Goal: Task Accomplishment & Management: Use online tool/utility

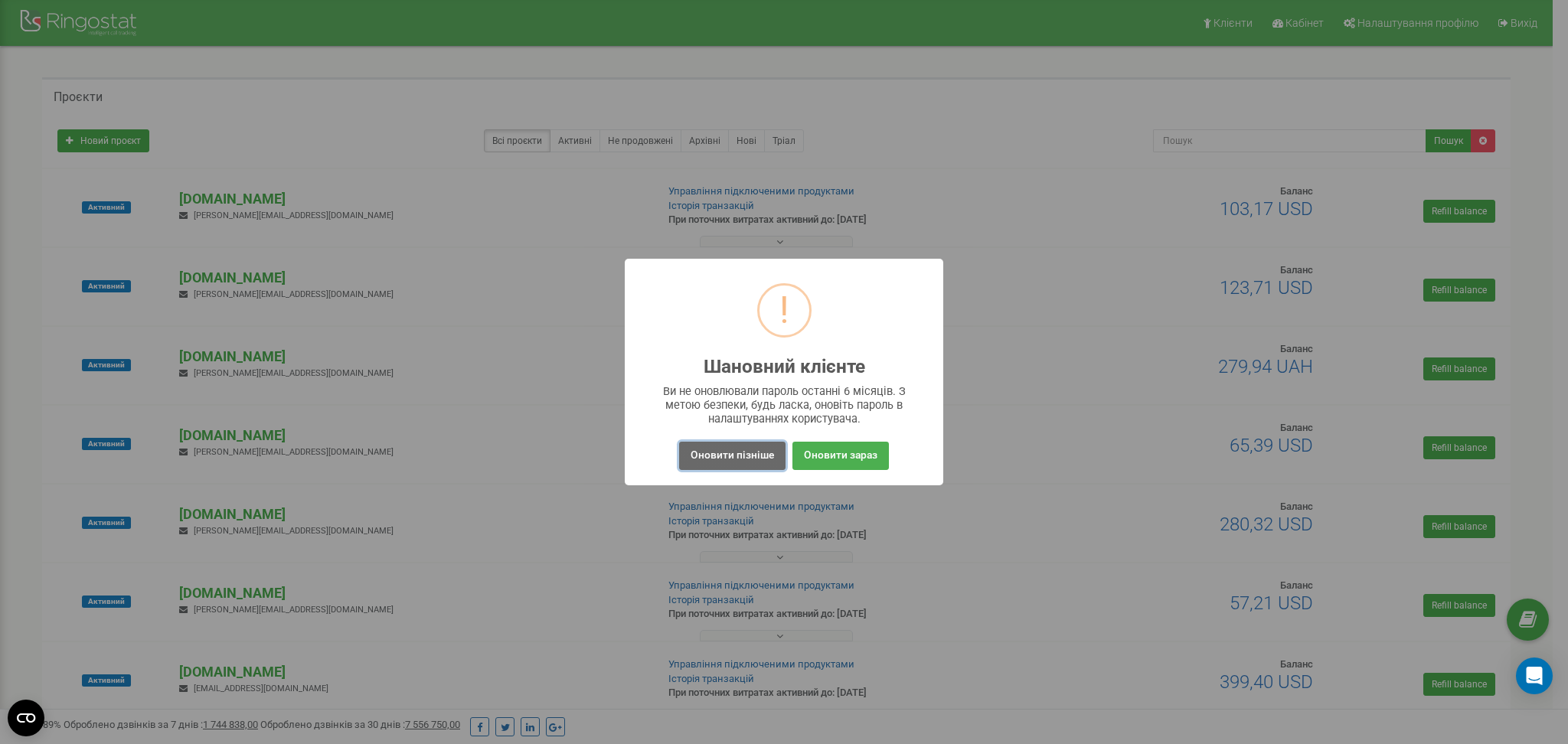
click at [709, 450] on button "Оновити пізніше" at bounding box center [732, 455] width 107 height 28
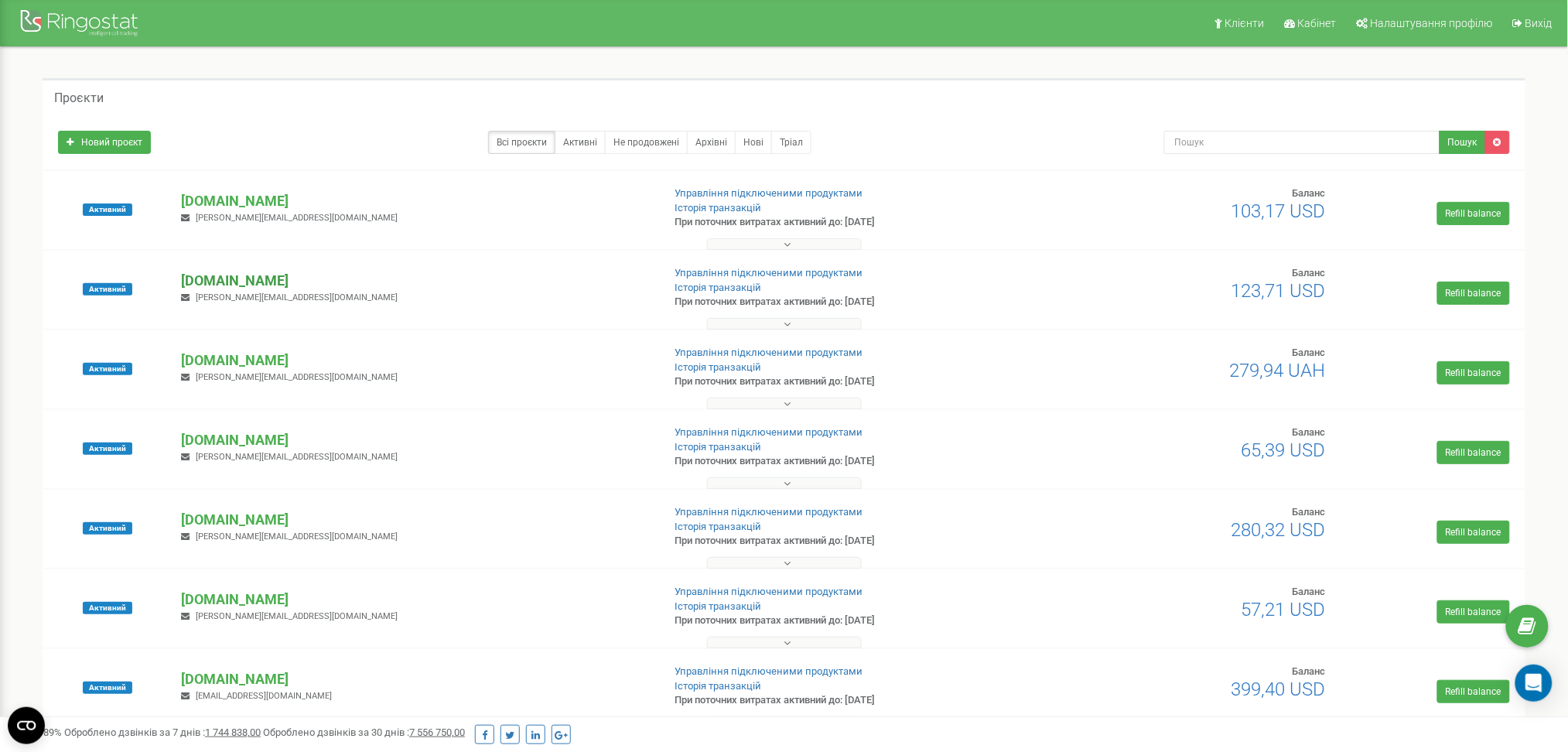
click at [216, 284] on p "[DOMAIN_NAME]" at bounding box center [415, 281] width 469 height 20
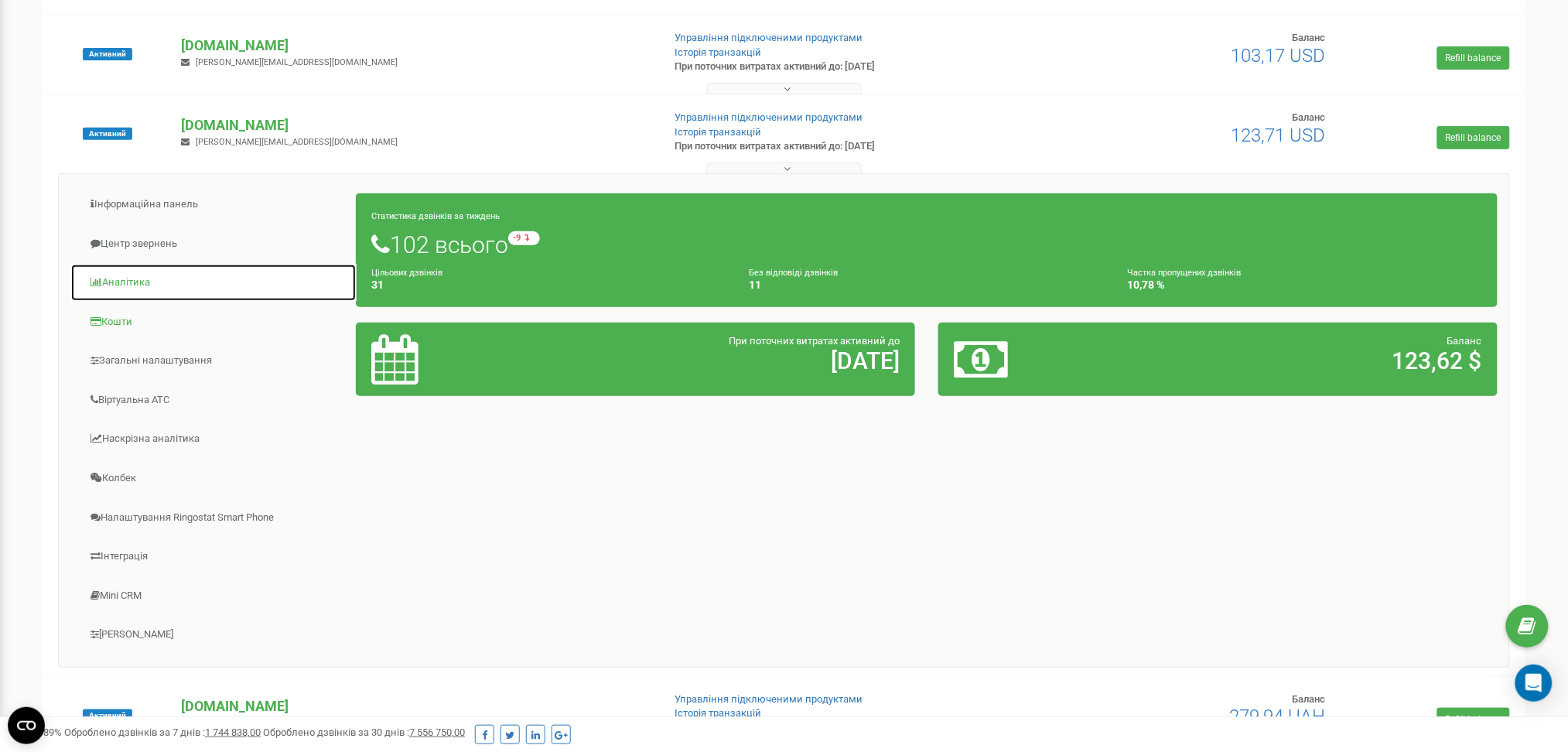
scroll to position [309, 0]
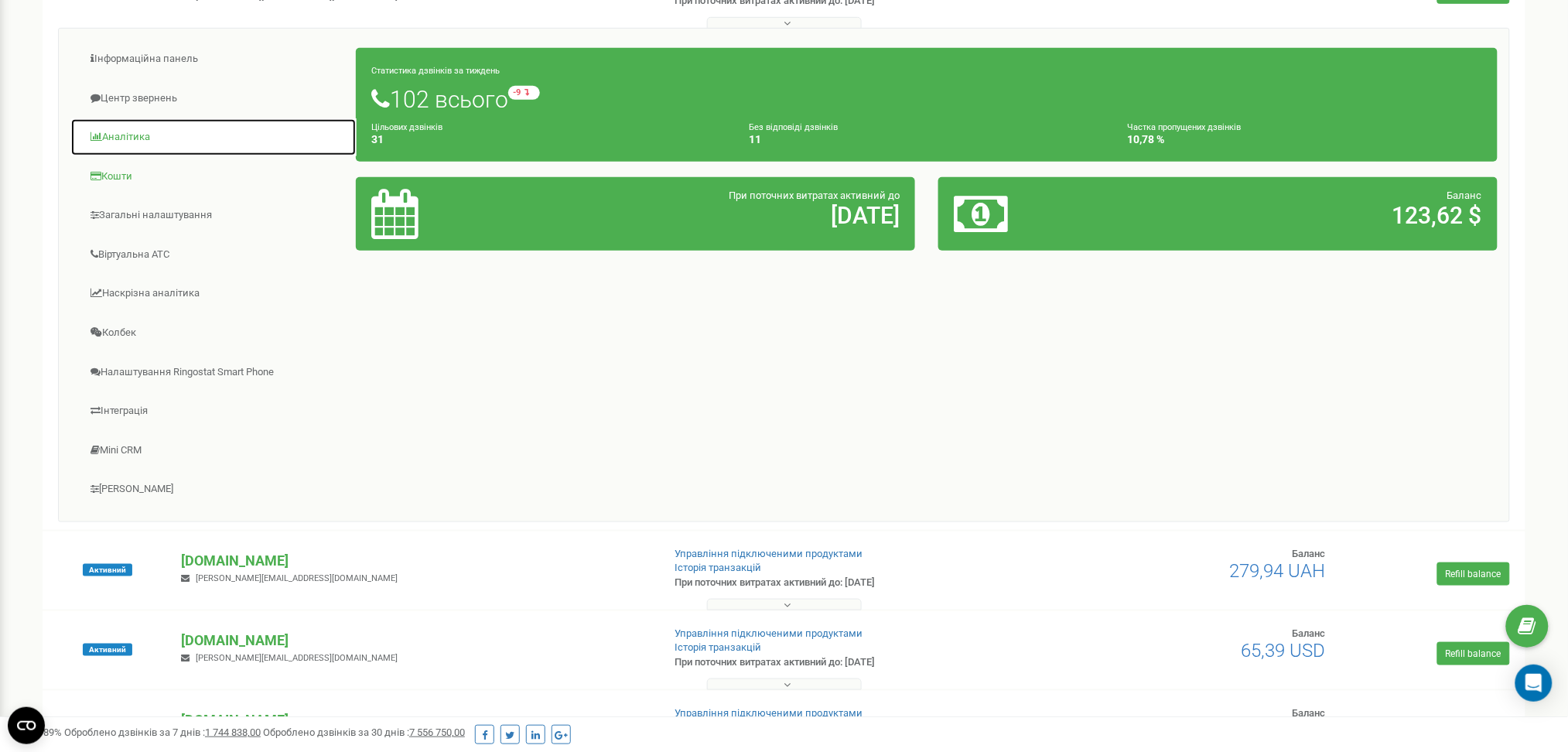
click at [134, 396] on ul "Інформаційна панель Центр звернень Аналiтика Кошти" at bounding box center [212, 275] width 286 height 470
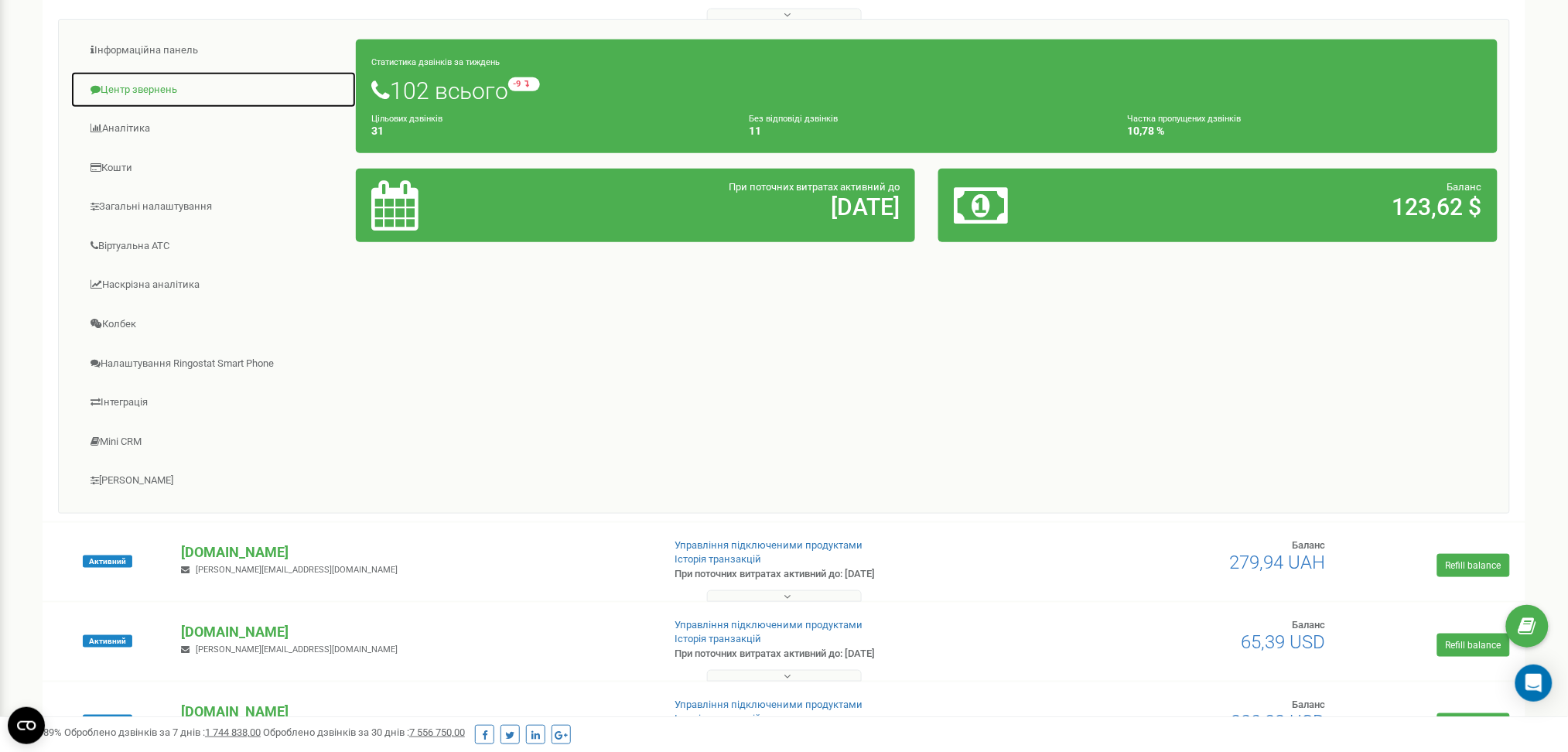
click at [150, 83] on link "Центр звернень" at bounding box center [213, 90] width 286 height 38
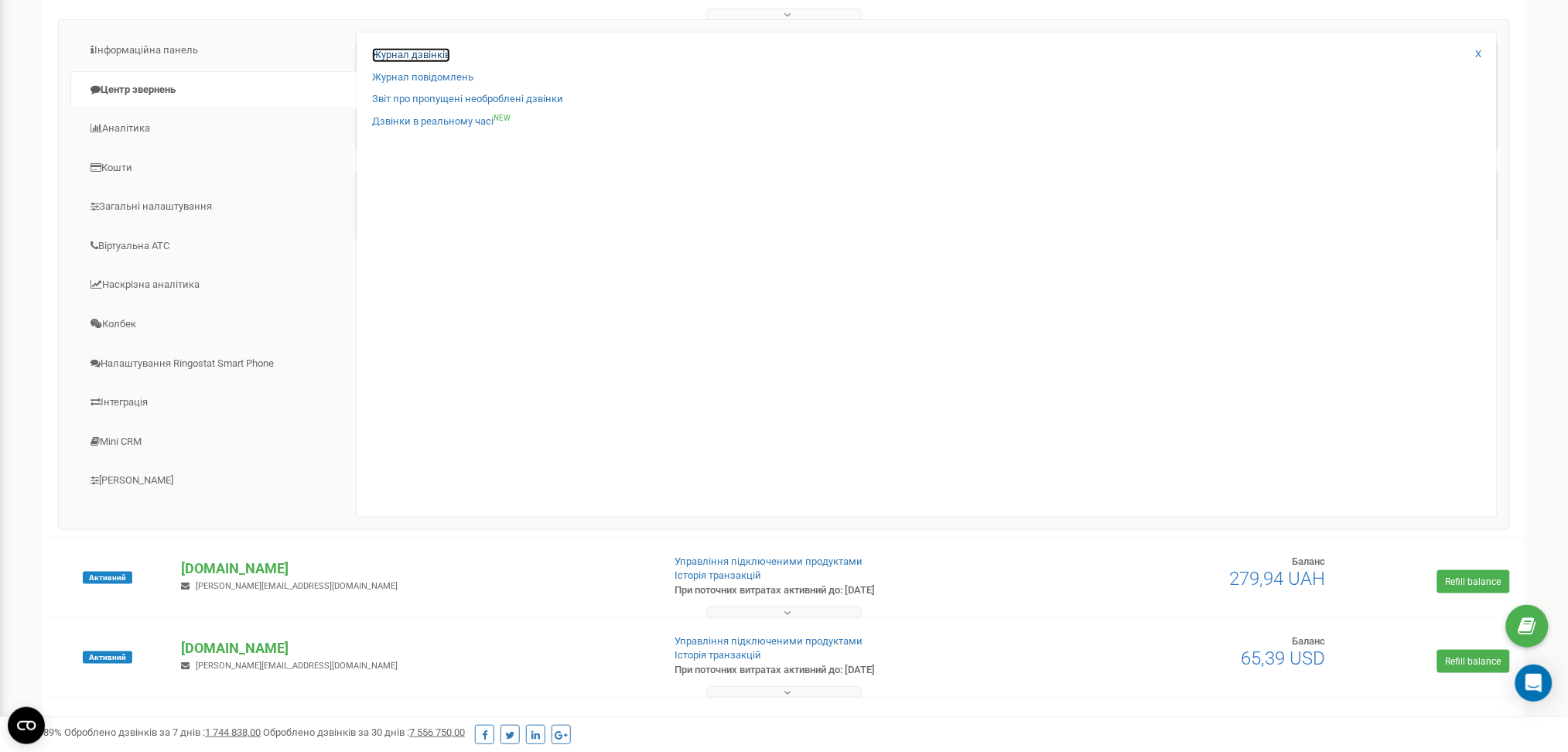
click at [398, 57] on link "Журнал дзвінків" at bounding box center [411, 55] width 78 height 15
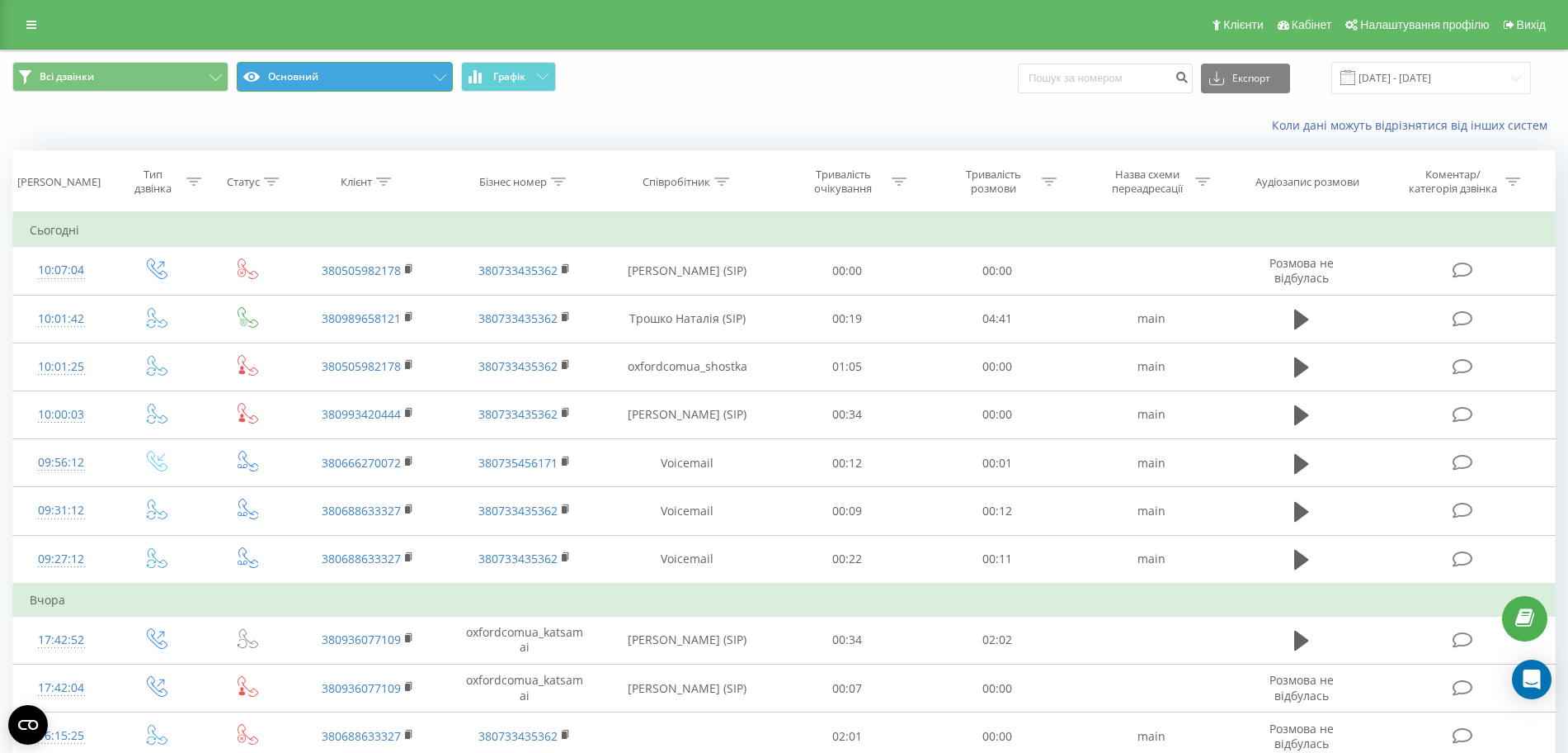
click at [350, 66] on button "Основний" at bounding box center [345, 76] width 216 height 29
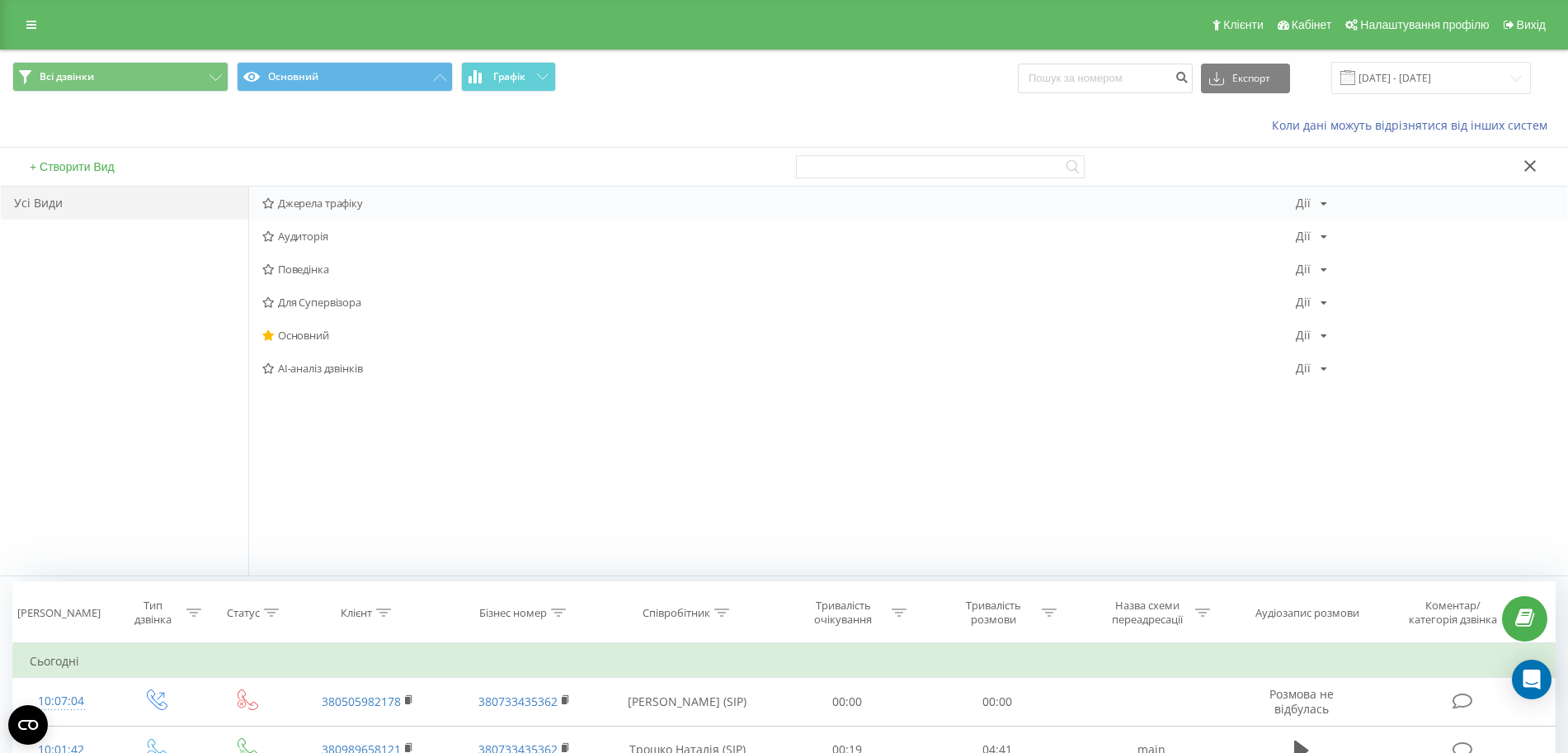
click at [314, 203] on span "Джерела трафіку" at bounding box center [779, 203] width 1034 height 12
